Goal: Task Accomplishment & Management: Manage account settings

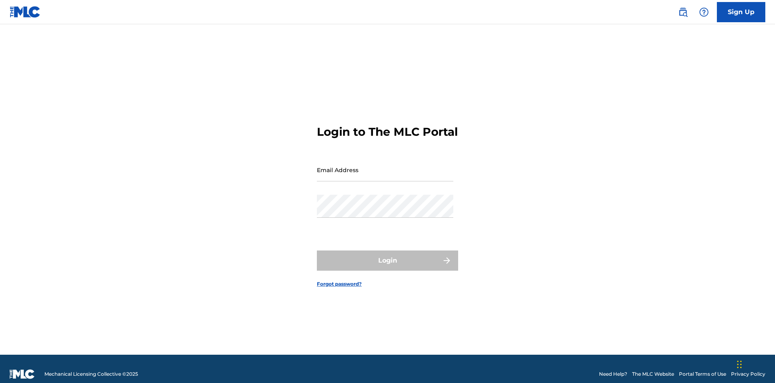
scroll to position [10, 0]
click at [385, 166] on input "Email Address" at bounding box center [385, 169] width 136 height 23
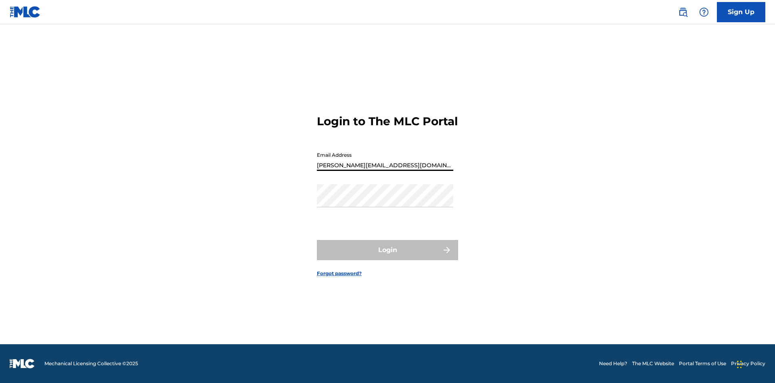
type input "[PERSON_NAME][EMAIL_ADDRESS][DOMAIN_NAME]"
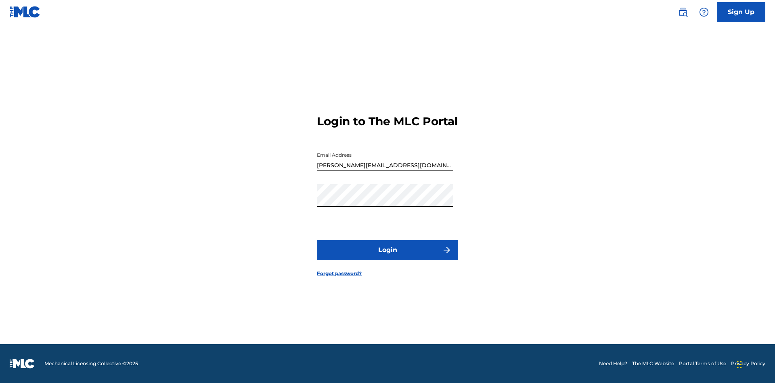
click at [388, 257] on button "Login" at bounding box center [387, 250] width 141 height 20
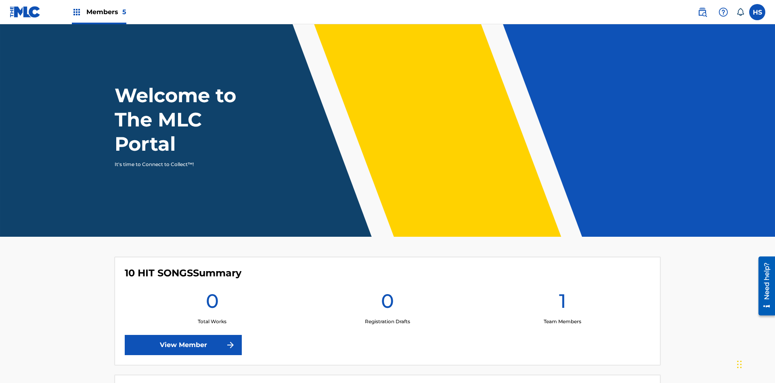
scroll to position [286, 0]
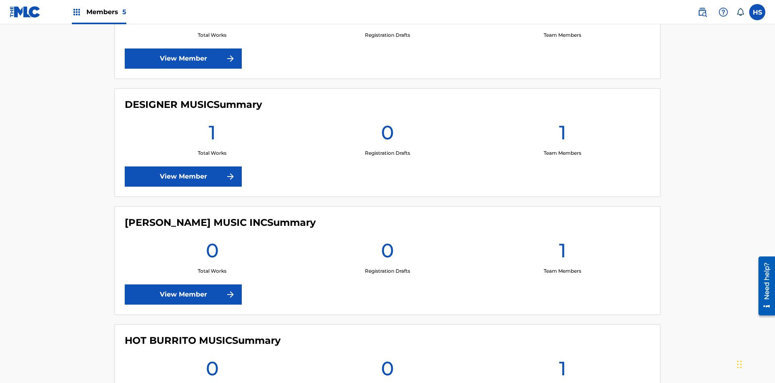
click at [183, 59] on link "View Member" at bounding box center [183, 58] width 117 height 20
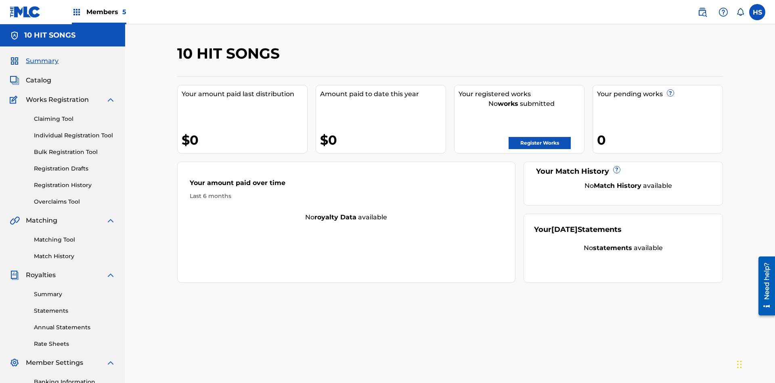
click at [99, 12] on span "Members 5" at bounding box center [106, 11] width 40 height 9
click at [108, 41] on img at bounding box center [108, 41] width 17 height 16
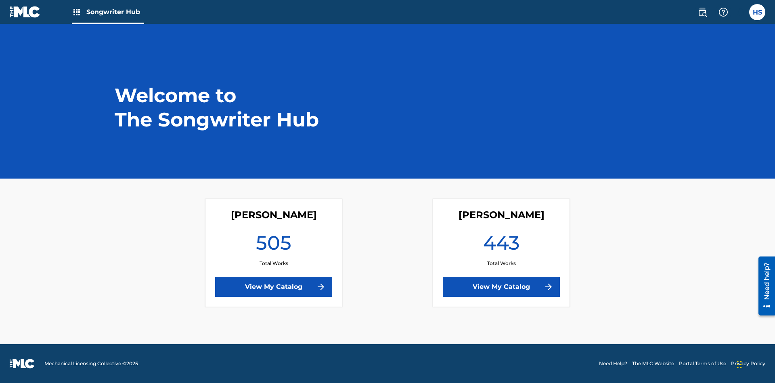
click at [501, 287] on link "View My Catalog" at bounding box center [501, 287] width 117 height 20
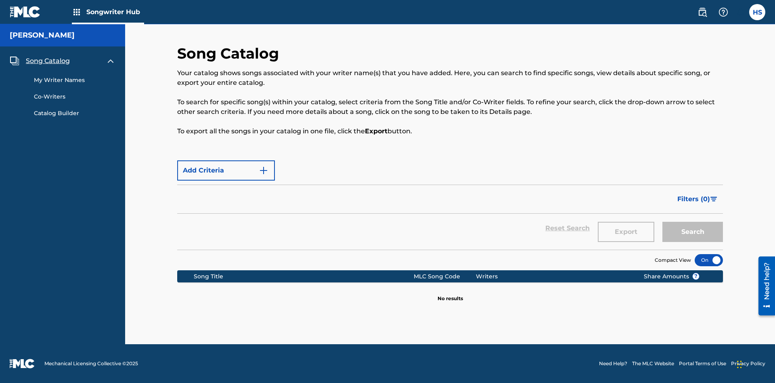
click at [48, 58] on span "Song Catalog" at bounding box center [48, 61] width 44 height 10
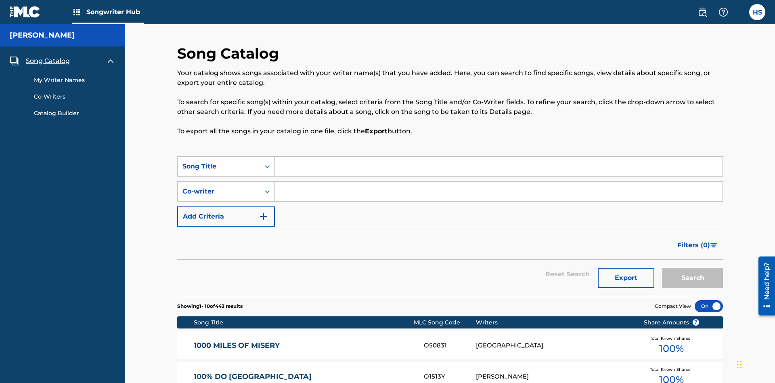
click at [75, 76] on link "My Writer Names" at bounding box center [75, 80] width 82 height 8
